Goal: Transaction & Acquisition: Subscribe to service/newsletter

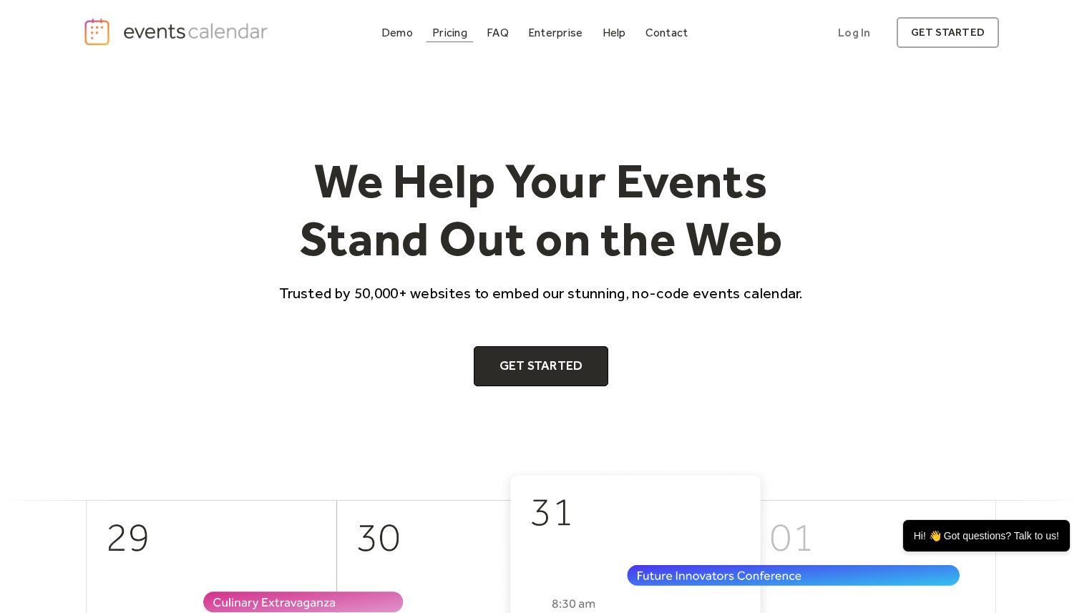
click at [454, 35] on div "Pricing" at bounding box center [449, 33] width 35 height 8
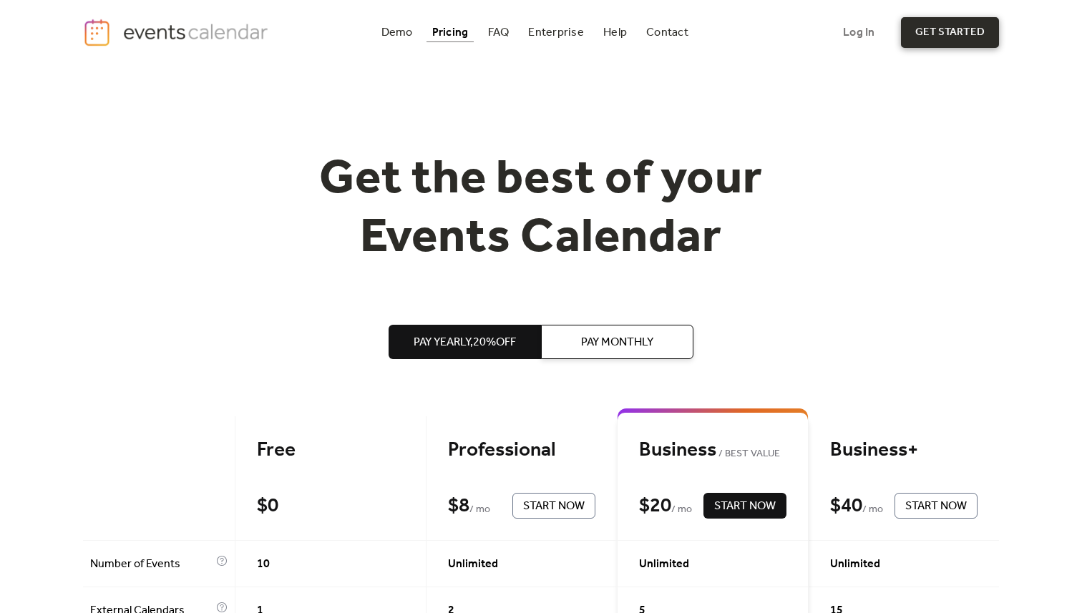
click at [936, 40] on link "get started" at bounding box center [950, 32] width 98 height 31
